Goal: Information Seeking & Learning: Learn about a topic

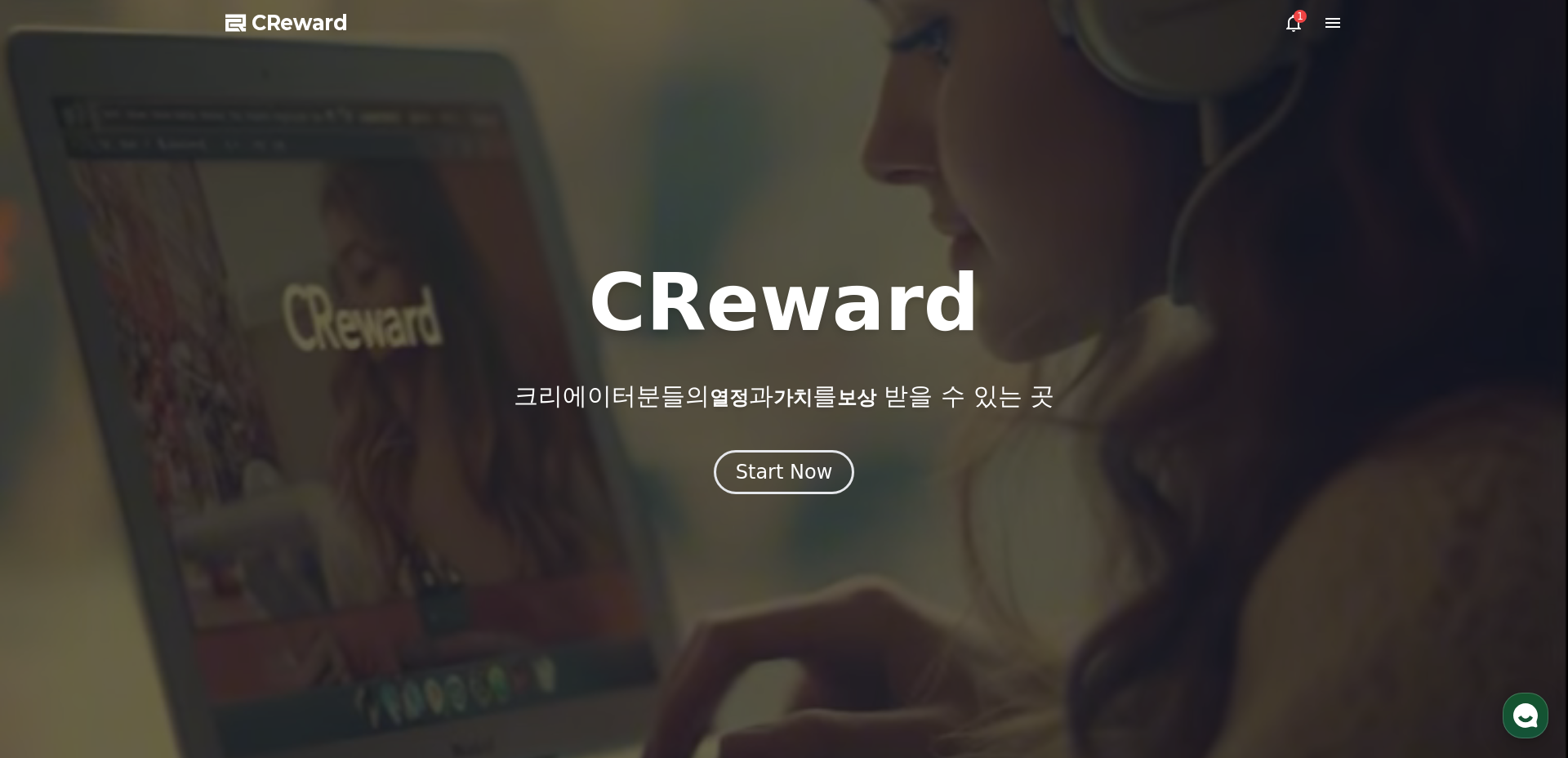
click at [292, 31] on span "CReward" at bounding box center [300, 23] width 96 height 26
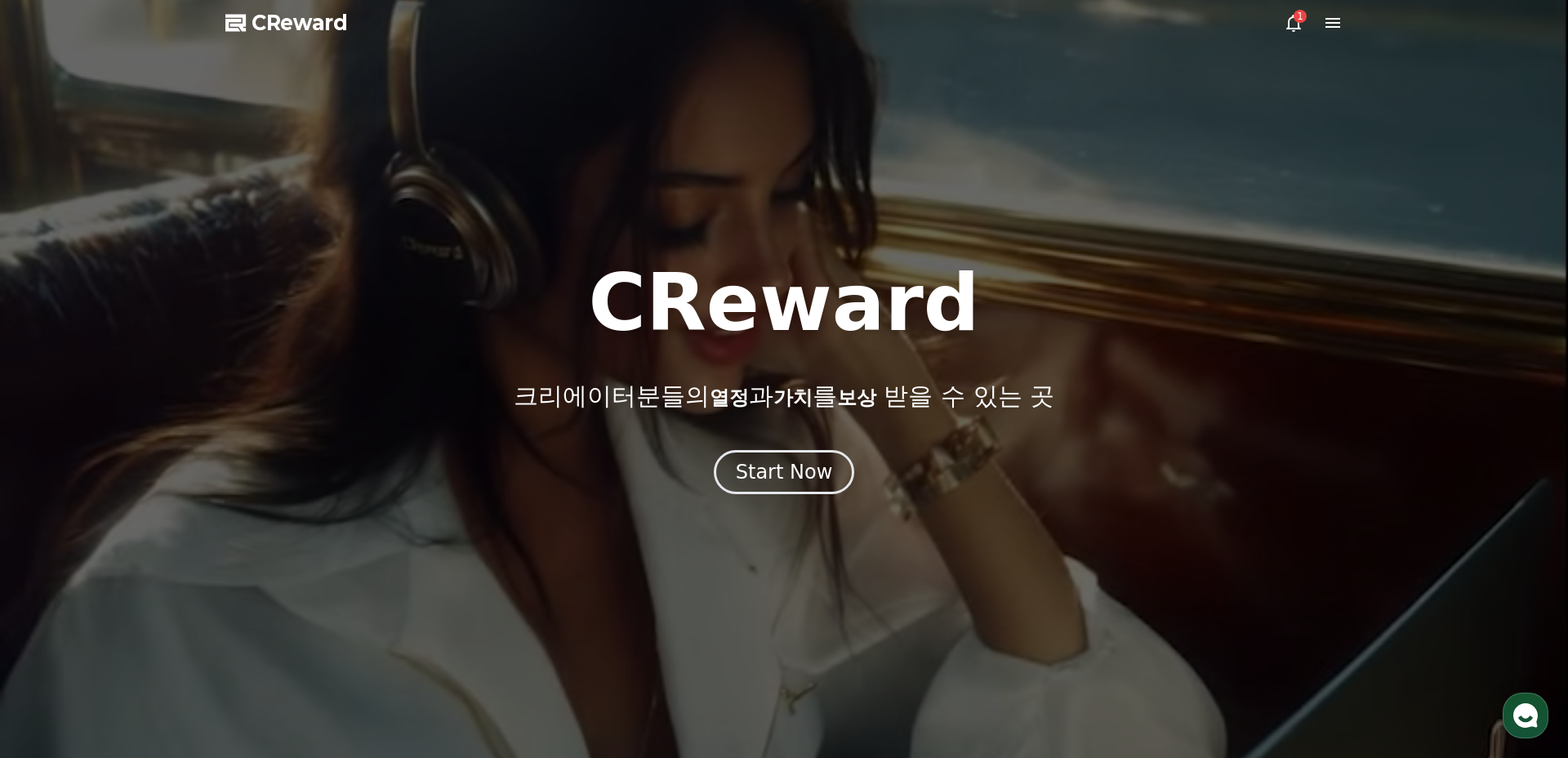
click at [1294, 25] on icon at bounding box center [1293, 22] width 19 height 19
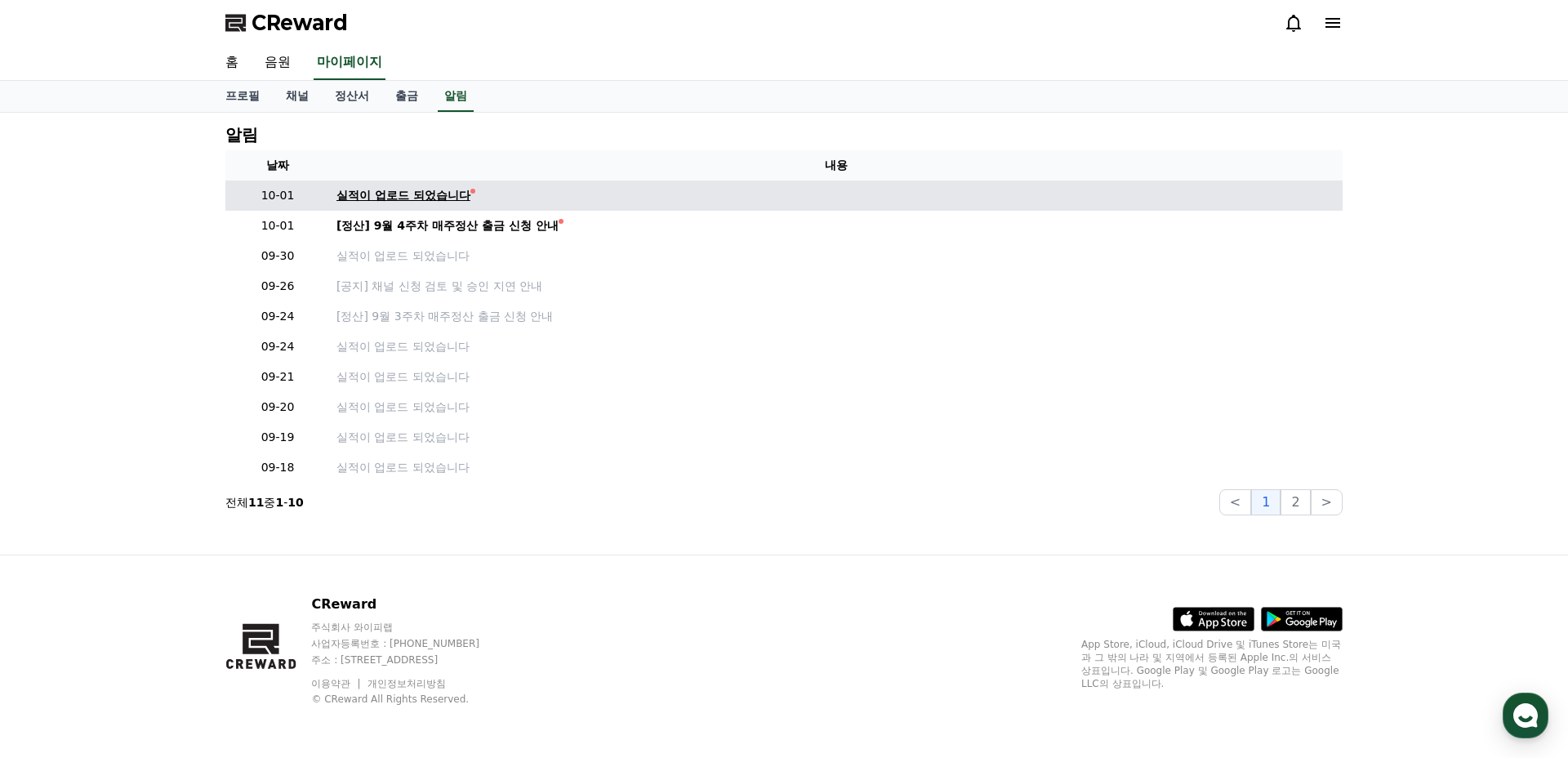
click at [439, 197] on div "실적이 업로드 되었습니다" at bounding box center [403, 196] width 134 height 18
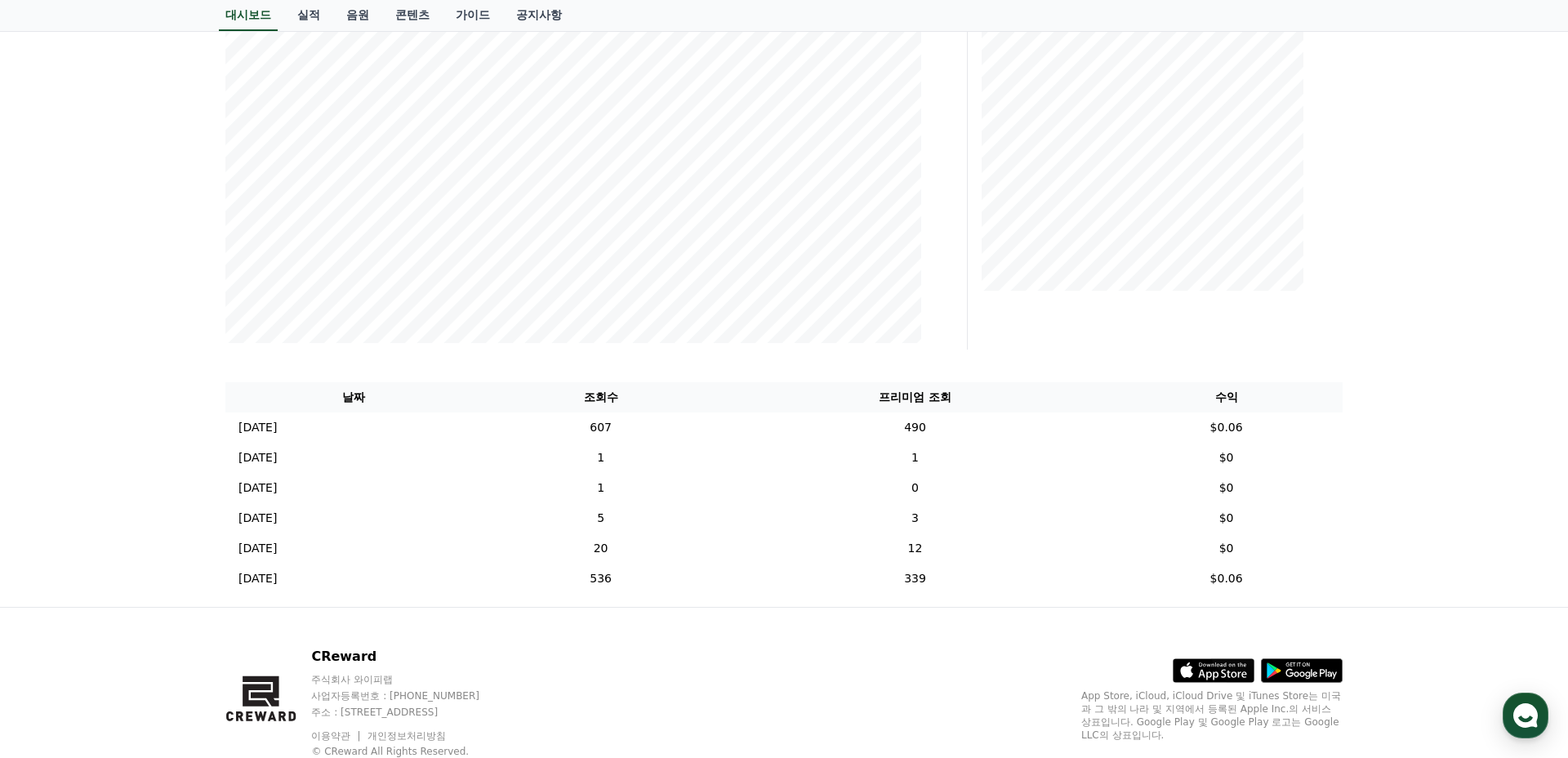
scroll to position [355, 0]
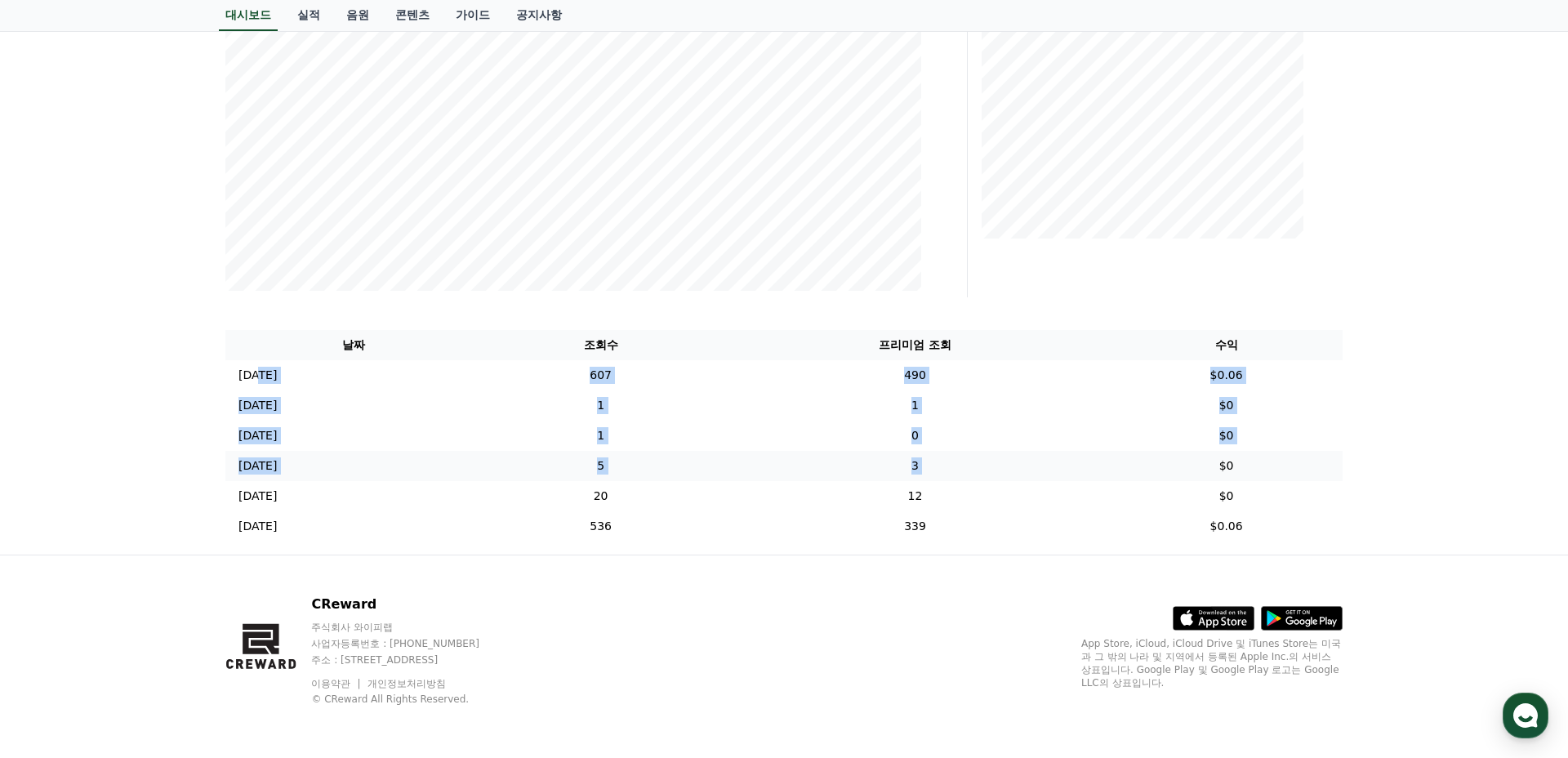
drag, startPoint x: 258, startPoint y: 374, endPoint x: 1200, endPoint y: 463, distance: 946.2
click at [1200, 463] on tbody "[DATE] 09/29 607 490 $0.06 [DATE] 09/28 1 1 $0 [DATE] 09/21 1 0 $0 [DATE] 09/19…" at bounding box center [784, 451] width 1117 height 181
click at [1394, 487] on div "**********" at bounding box center [784, 156] width 1568 height 797
drag, startPoint x: 1383, startPoint y: 323, endPoint x: 1383, endPoint y: 486, distance: 163.0
click at [1383, 486] on div "**********" at bounding box center [784, 156] width 1568 height 797
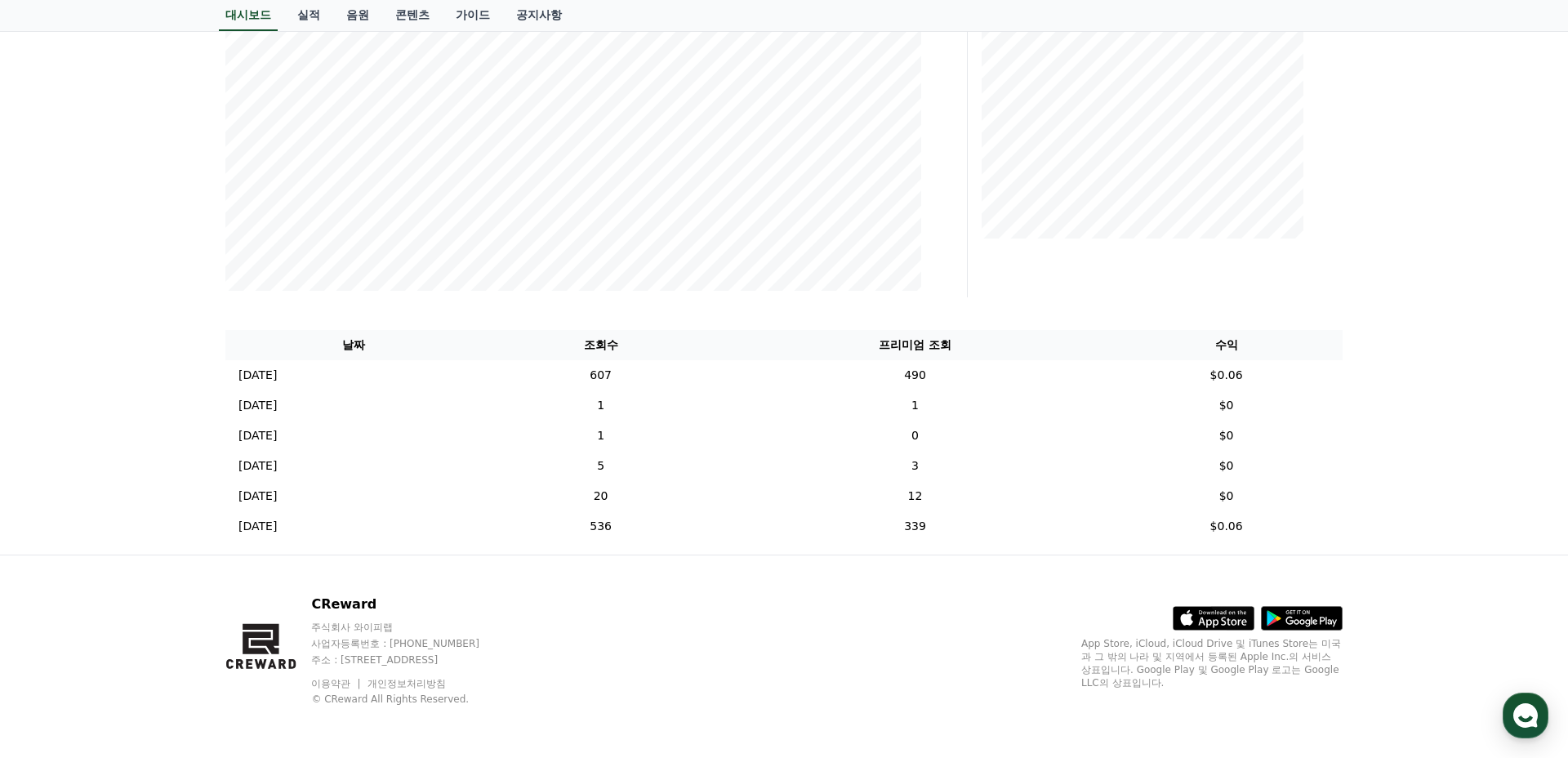
click at [1383, 486] on div "**********" at bounding box center [784, 156] width 1568 height 797
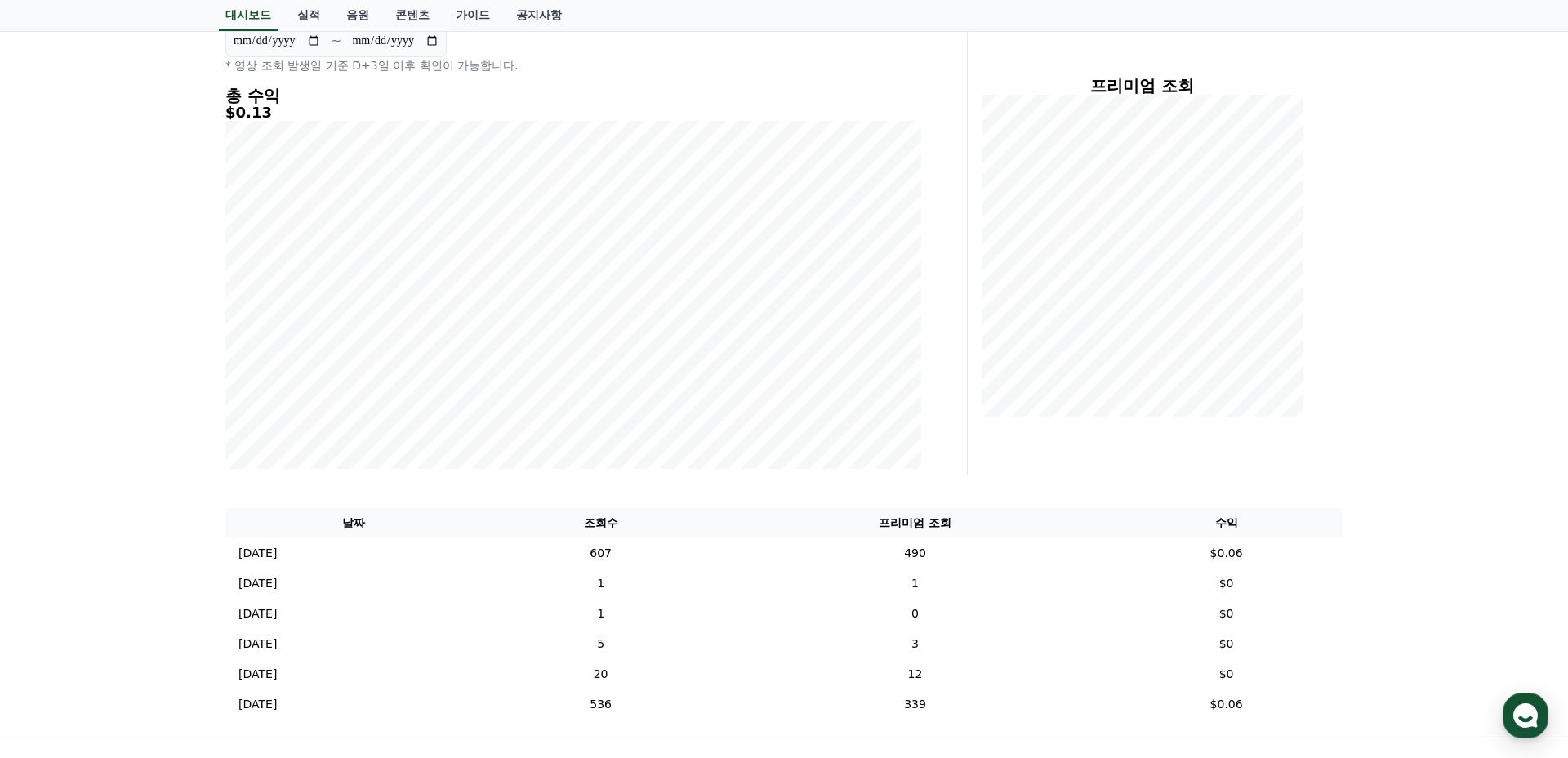
scroll to position [0, 0]
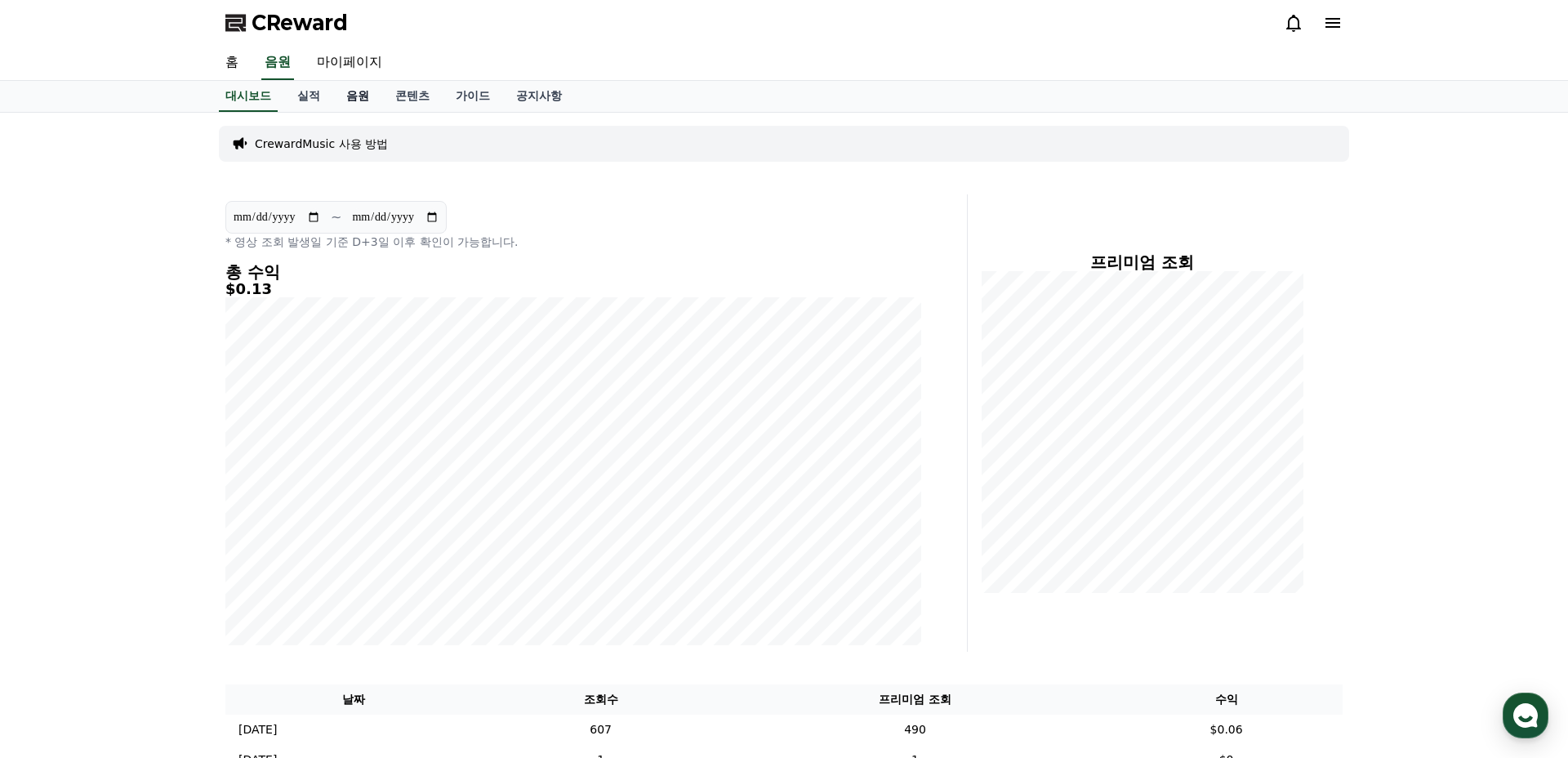
click at [333, 90] on link "음원" at bounding box center [357, 97] width 49 height 31
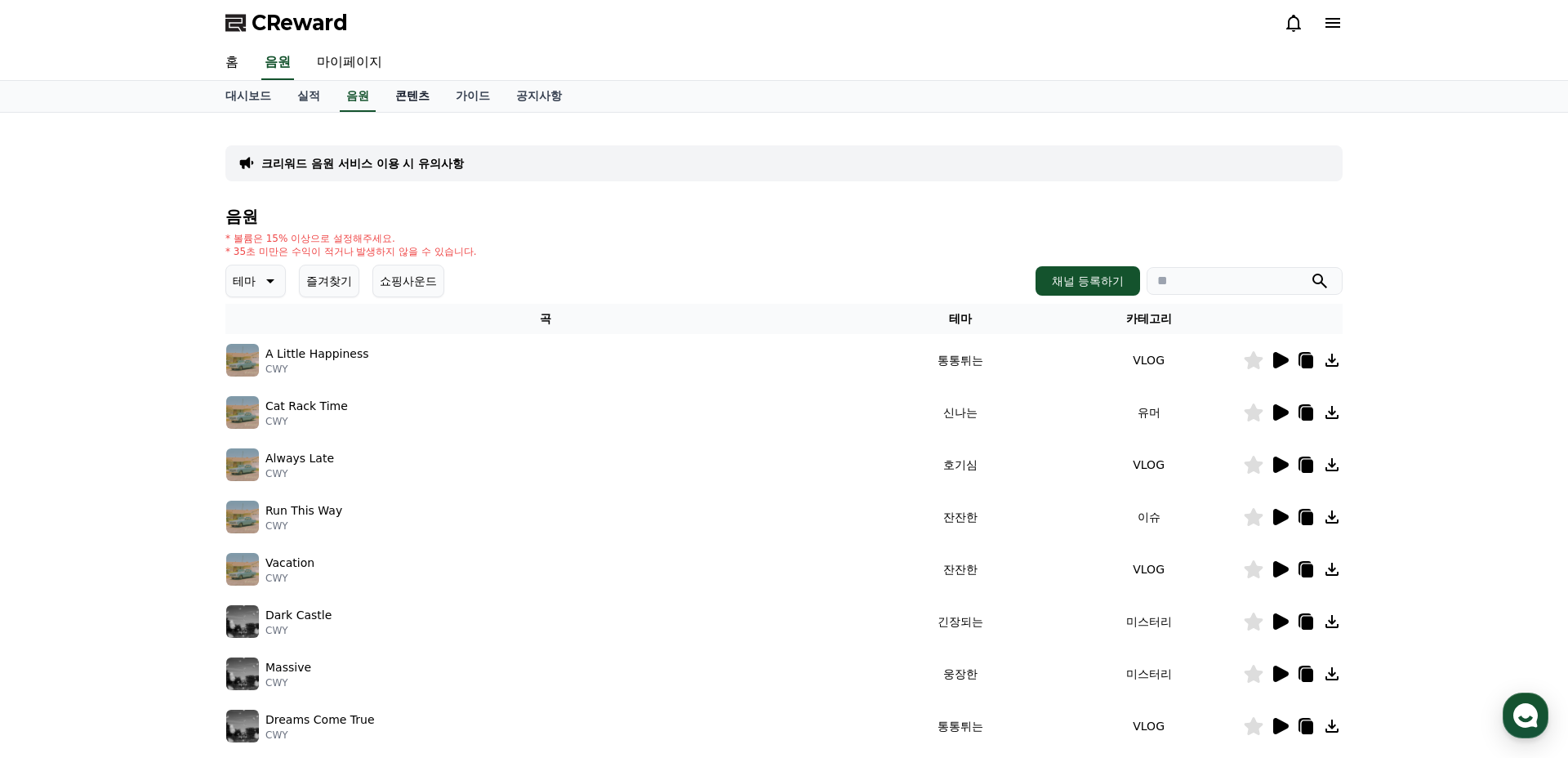
click at [397, 91] on link "콘텐츠" at bounding box center [412, 97] width 60 height 31
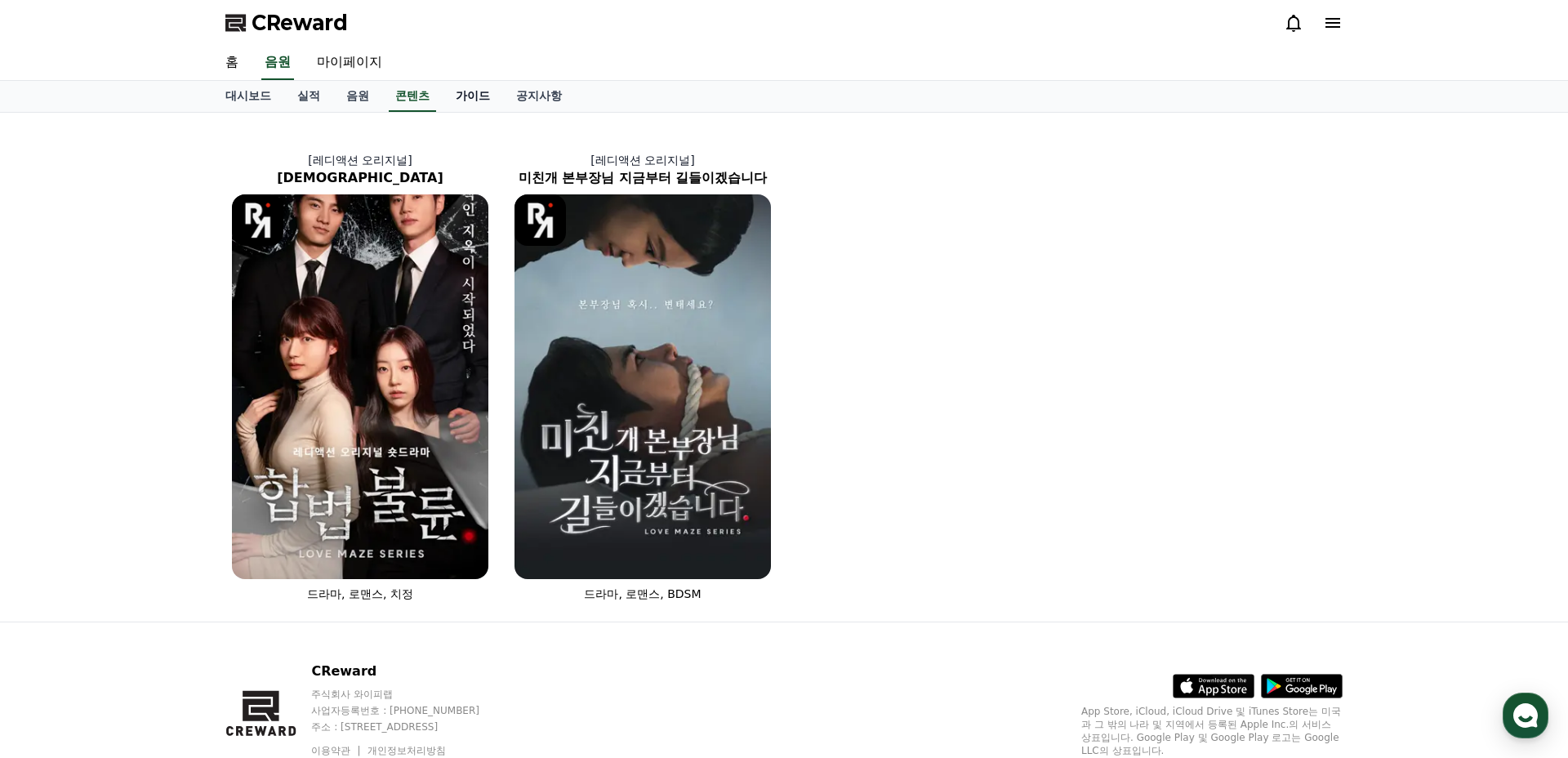
click at [455, 98] on link "가이드" at bounding box center [473, 97] width 60 height 31
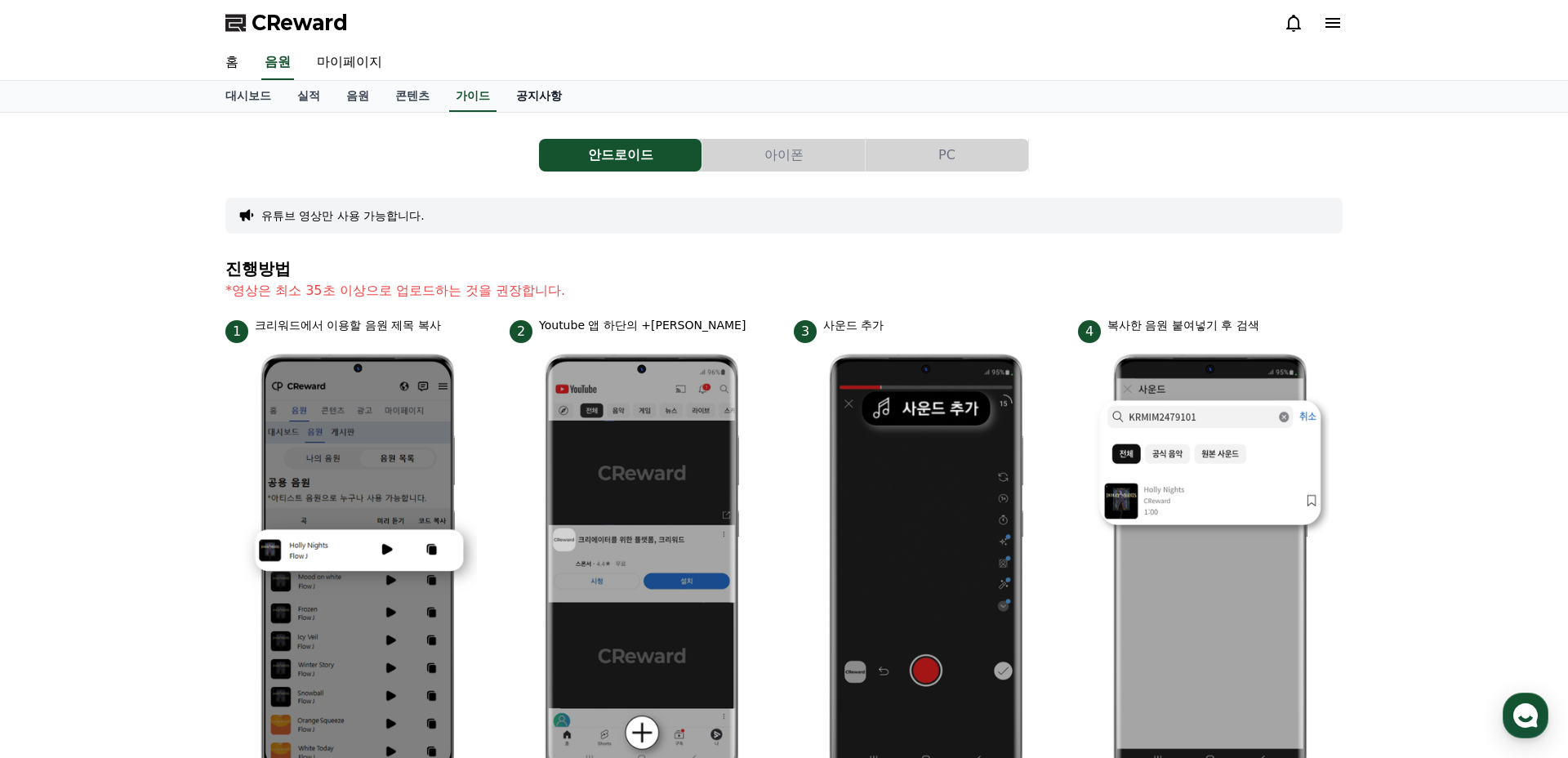
click at [545, 86] on link "공지사항" at bounding box center [539, 97] width 72 height 31
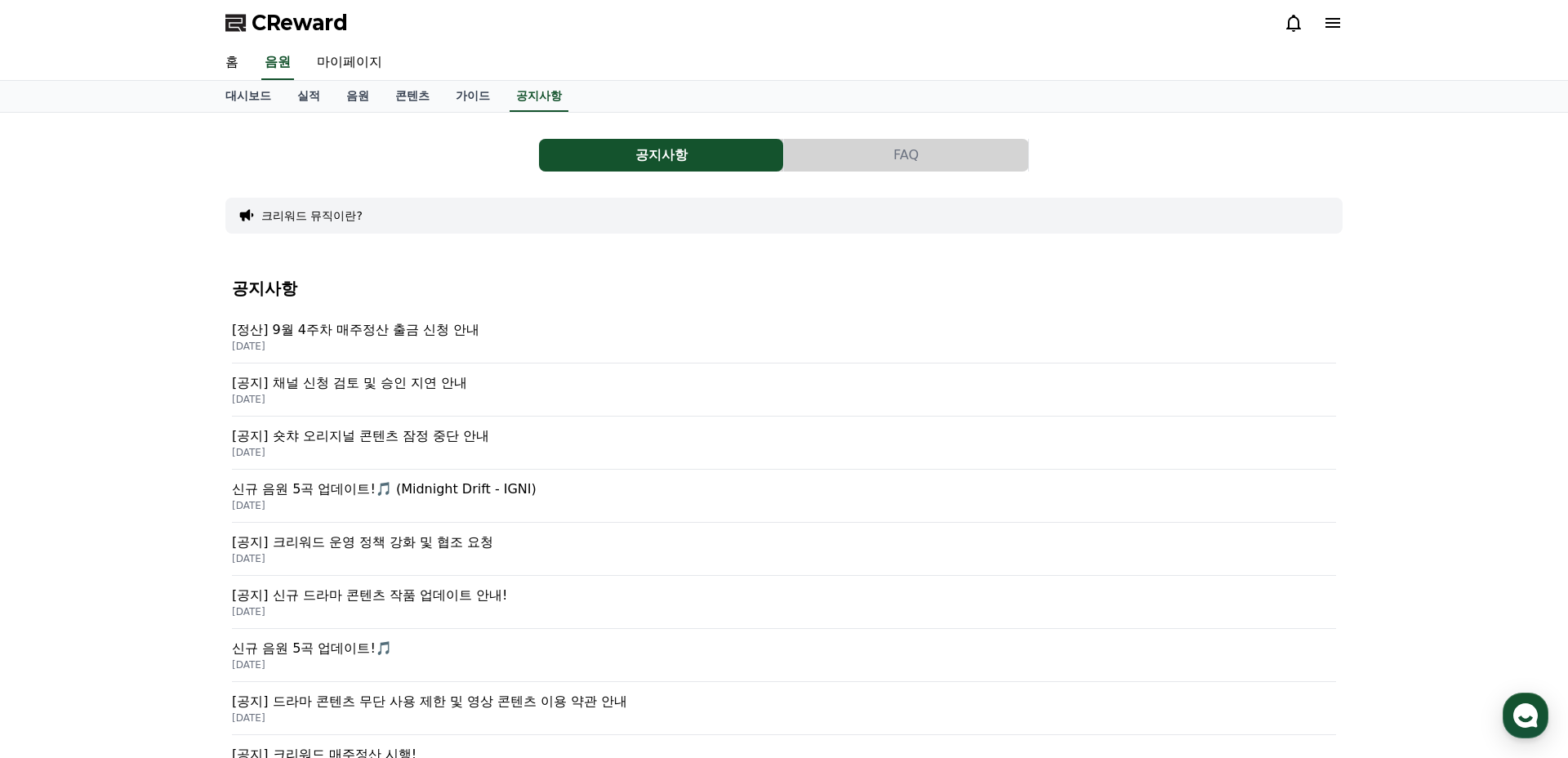
click at [254, 30] on span "CReward" at bounding box center [300, 23] width 96 height 26
